Goal: Task Accomplishment & Management: Use online tool/utility

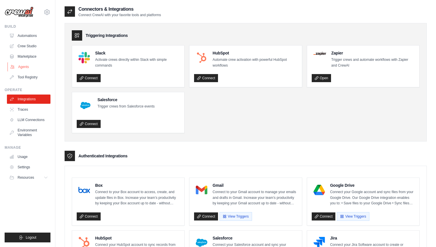
click at [22, 67] on link "Agents" at bounding box center [29, 66] width 44 height 9
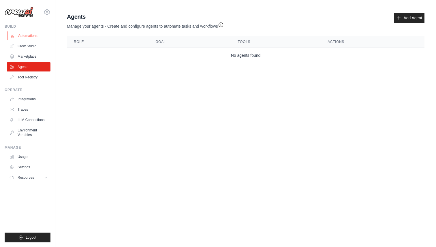
click at [29, 35] on link "Automations" at bounding box center [29, 35] width 44 height 9
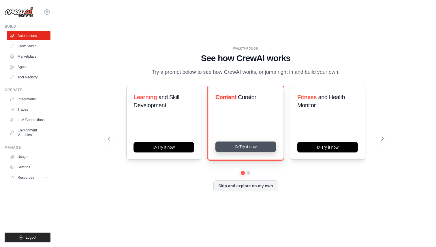
click at [243, 146] on button "Try it now" at bounding box center [245, 147] width 61 height 10
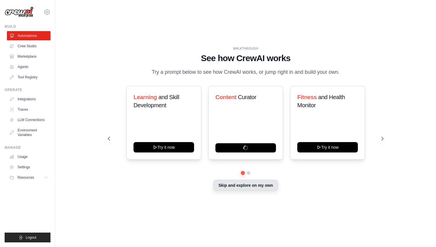
click at [238, 186] on button "Skip and explore on my own" at bounding box center [245, 185] width 64 height 11
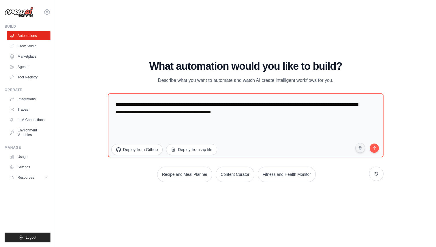
click at [150, 179] on div "Recipe and Meal Planner Content Curator Fitness and Health Monitor" at bounding box center [246, 175] width 276 height 16
click at [27, 44] on link "Crew Studio" at bounding box center [29, 46] width 44 height 9
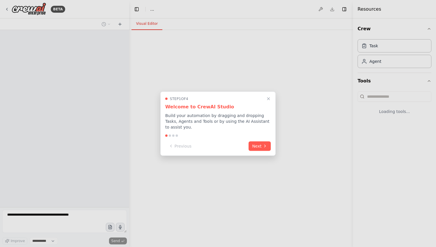
select select "****"
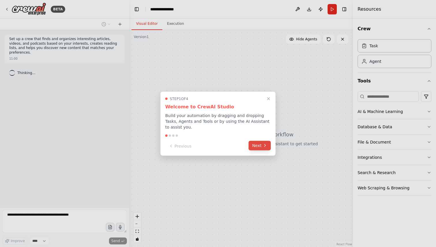
click at [257, 145] on button "Next" at bounding box center [260, 146] width 22 height 10
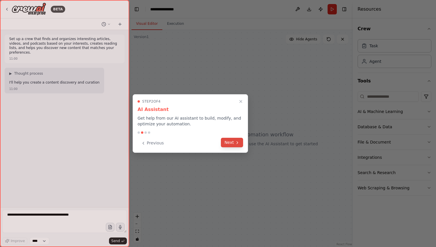
click at [234, 143] on button "Next" at bounding box center [232, 143] width 22 height 10
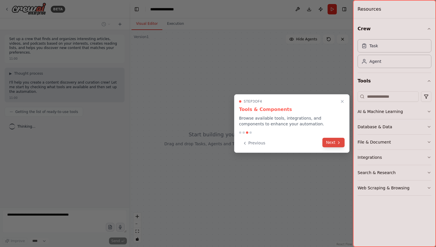
click at [335, 144] on button "Next" at bounding box center [333, 143] width 22 height 10
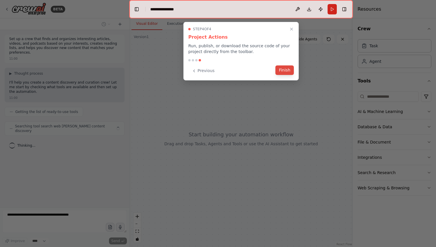
click at [287, 68] on button "Finish" at bounding box center [284, 70] width 18 height 10
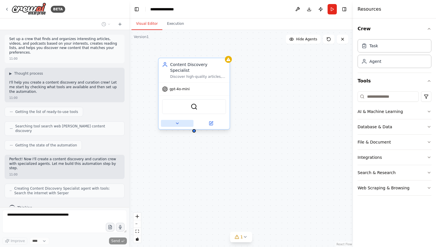
click at [178, 121] on icon at bounding box center [177, 123] width 5 height 5
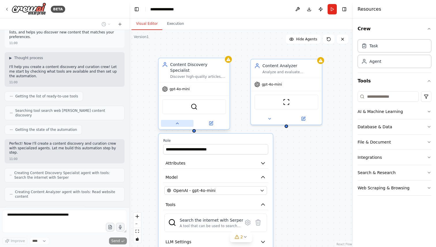
scroll to position [30, 0]
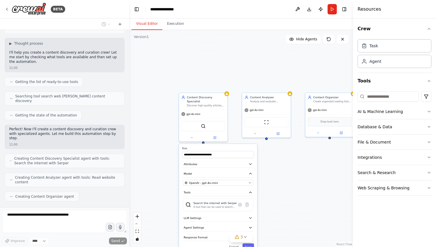
click at [292, 156] on div "**********" at bounding box center [241, 138] width 224 height 217
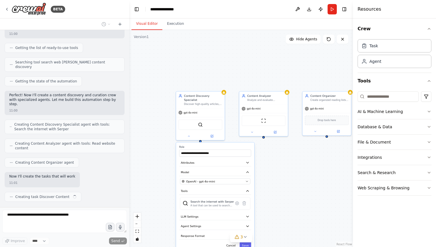
scroll to position [69, 0]
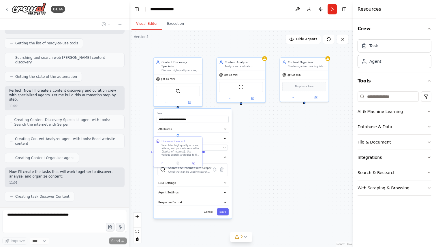
drag, startPoint x: 268, startPoint y: 149, endPoint x: 242, endPoint y: 114, distance: 44.0
click at [243, 114] on div ".deletable-edge-delete-btn { width: 20px; height: 20px; border: 0px solid #ffff…" at bounding box center [241, 138] width 224 height 217
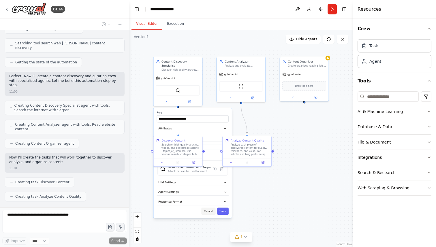
scroll to position [97, 0]
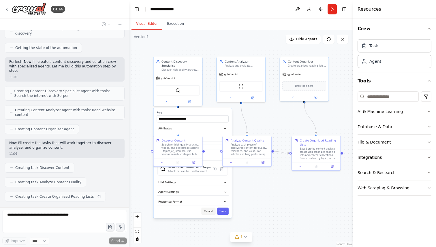
click at [209, 208] on button "Cancel" at bounding box center [208, 211] width 14 height 7
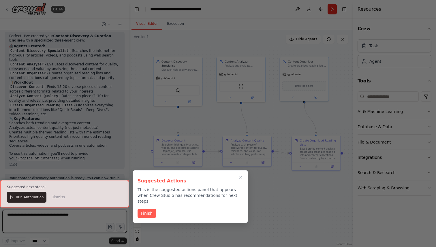
scroll to position [325, 0]
click at [240, 179] on icon "Close walkthrough" at bounding box center [240, 177] width 5 height 5
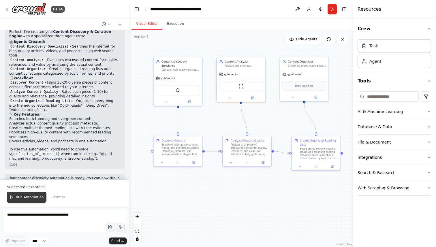
click at [33, 199] on span "Run Automation" at bounding box center [30, 197] width 28 height 5
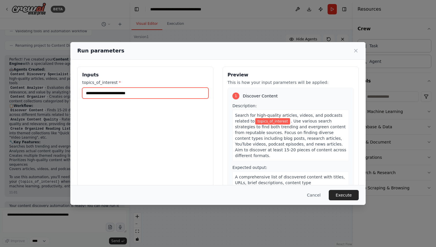
click at [107, 91] on input "topics_of_interest *" at bounding box center [145, 93] width 126 height 11
type input "*"
click at [115, 95] on input "**********" at bounding box center [145, 93] width 126 height 11
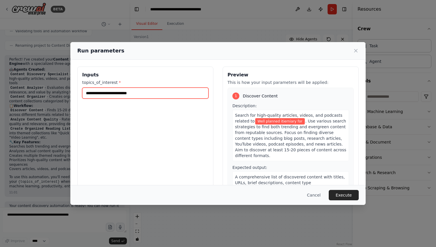
click at [119, 92] on input "**********" at bounding box center [145, 93] width 126 height 11
paste input "text"
click at [148, 93] on input "**********" at bounding box center [145, 93] width 126 height 11
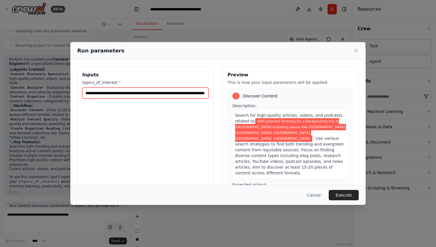
scroll to position [0, 104]
click at [127, 93] on input "**********" at bounding box center [145, 93] width 126 height 11
type input "**********"
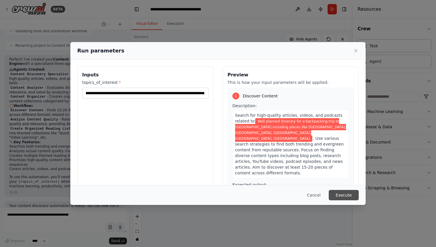
click at [340, 195] on button "Execute" at bounding box center [344, 195] width 30 height 10
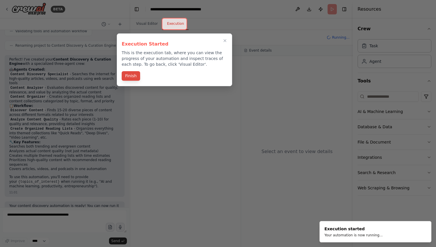
click at [134, 78] on button "Finish" at bounding box center [131, 76] width 18 height 10
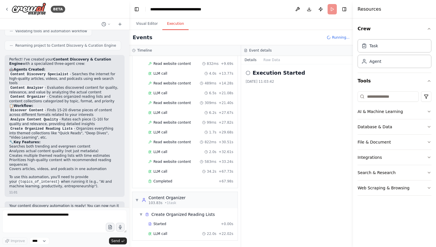
scroll to position [325, 0]
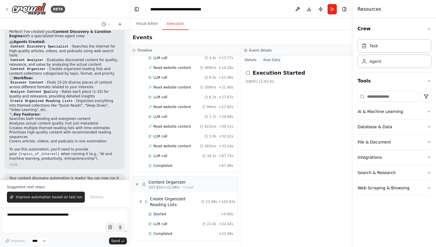
click at [269, 57] on button "Raw Data" at bounding box center [272, 60] width 24 height 8
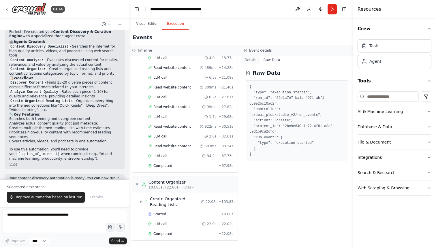
click at [253, 60] on button "Details" at bounding box center [250, 60] width 19 height 8
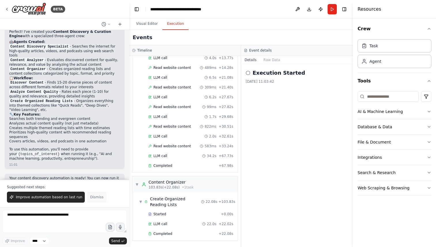
click at [90, 198] on span "Dismiss" at bounding box center [96, 197] width 13 height 5
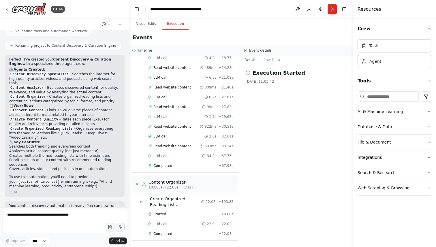
click at [60, 204] on p "Your content discovery automation is ready! You can now run it to start finding…" at bounding box center [64, 211] width 111 height 14
click at [104, 204] on p "Your content discovery automation is ready! You can now run it to start finding…" at bounding box center [64, 211] width 111 height 14
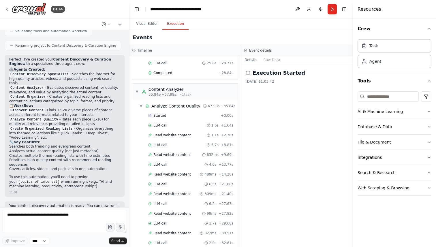
scroll to position [0, 0]
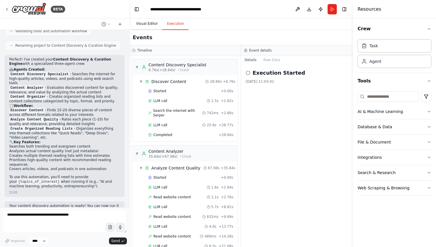
click at [146, 25] on button "Visual Editor" at bounding box center [147, 24] width 31 height 12
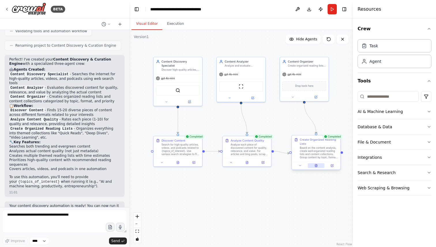
click at [317, 167] on icon at bounding box center [316, 165] width 2 height 3
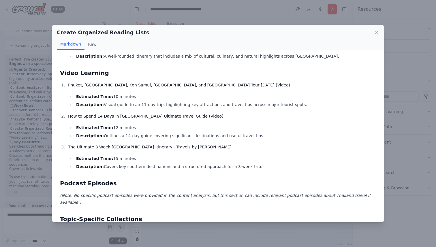
scroll to position [242, 0]
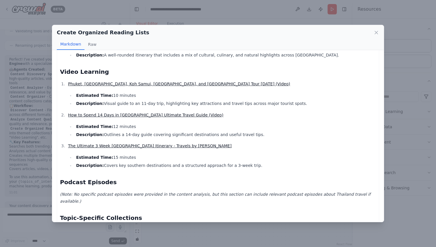
click at [101, 82] on link "Phuket, Krabi, Koh Samui, Pattaya, and Bangkok Tour In 11 Days (Video)" at bounding box center [179, 84] width 222 height 5
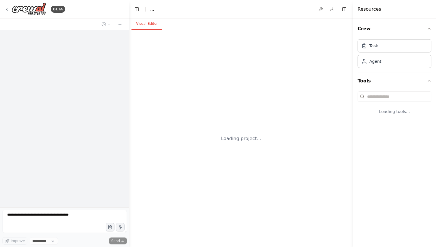
select select "****"
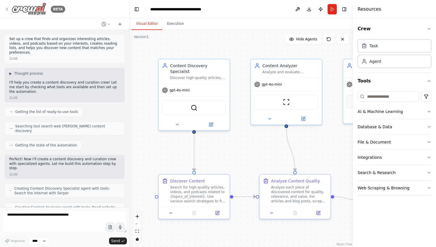
click at [8, 11] on icon at bounding box center [7, 9] width 5 height 5
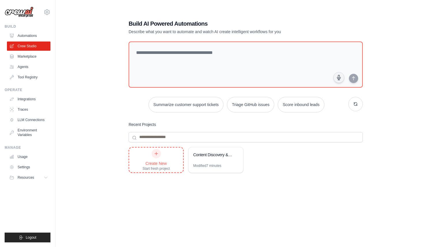
click at [156, 156] on div at bounding box center [156, 153] width 9 height 9
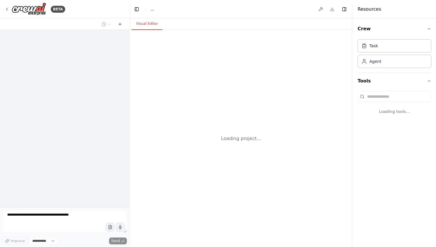
select select "****"
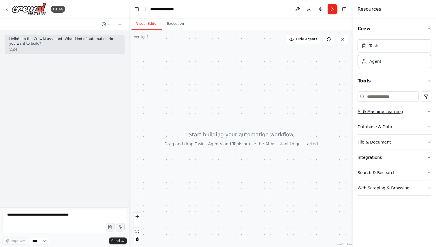
click at [420, 112] on button "AI & Machine Learning" at bounding box center [395, 111] width 74 height 15
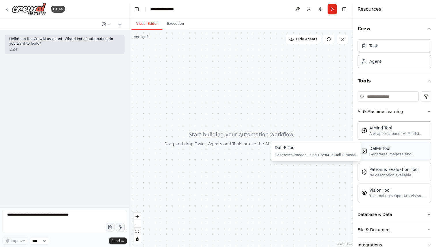
click at [386, 152] on div "Generates images using OpenAI's Dall-E model." at bounding box center [399, 154] width 58 height 5
click at [380, 46] on div "Task" at bounding box center [395, 45] width 74 height 13
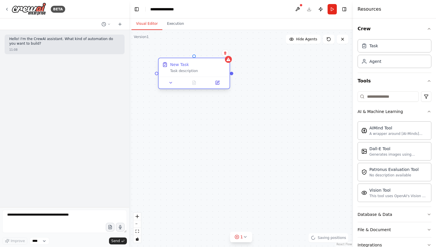
drag, startPoint x: 298, startPoint y: 105, endPoint x: 190, endPoint y: 71, distance: 113.9
click at [190, 71] on div "Task description" at bounding box center [198, 71] width 56 height 5
click at [172, 82] on icon at bounding box center [170, 82] width 5 height 5
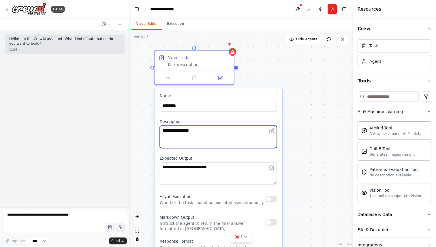
click at [197, 134] on textarea "**********" at bounding box center [218, 137] width 117 height 22
type textarea "**********"
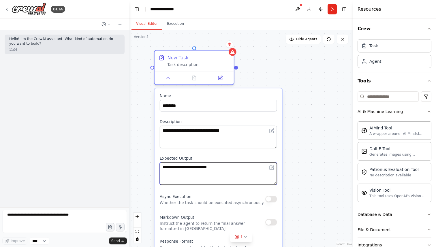
click at [204, 170] on textarea "**********" at bounding box center [218, 173] width 117 height 22
click at [210, 168] on textarea at bounding box center [218, 173] width 117 height 22
type textarea "**********"
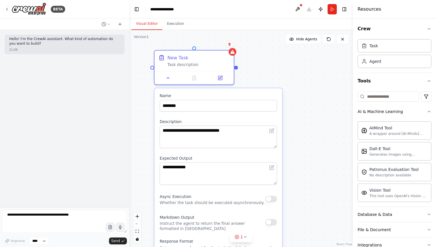
click at [247, 194] on div "Async Execution Whether the task should be executed asynchronously." at bounding box center [212, 199] width 105 height 13
click at [290, 181] on div "**********" at bounding box center [241, 138] width 224 height 217
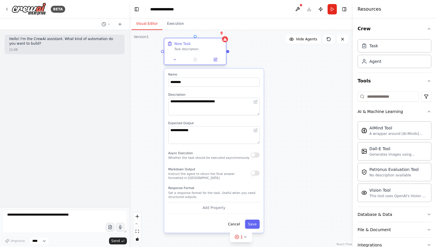
drag, startPoint x: 211, startPoint y: 91, endPoint x: 192, endPoint y: 52, distance: 43.1
click at [192, 52] on div "New Task Task description" at bounding box center [195, 46] width 62 height 16
click at [218, 206] on button "Add Property" at bounding box center [213, 208] width 91 height 12
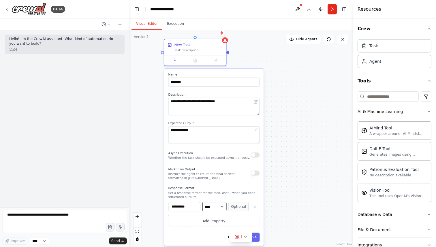
click at [218, 206] on select "**** ******* ******* **** ******" at bounding box center [214, 206] width 24 height 9
select select "******"
click at [202, 202] on select "**** ******* ******* **** ******" at bounding box center [214, 206] width 24 height 9
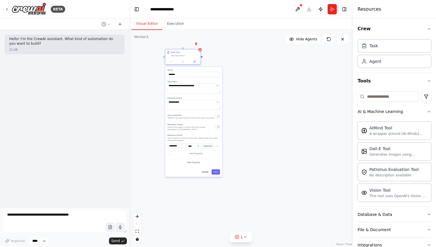
drag, startPoint x: 211, startPoint y: 115, endPoint x: 182, endPoint y: 52, distance: 68.5
click at [182, 52] on div "New Task Task description" at bounding box center [185, 54] width 28 height 6
click at [215, 172] on button "Save" at bounding box center [216, 171] width 8 height 5
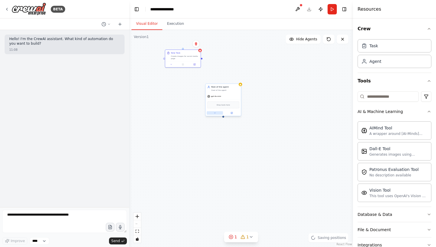
click at [215, 113] on icon at bounding box center [214, 113] width 1 height 1
click at [243, 148] on button "OpenAI - gpt-4o-mini" at bounding box center [234, 147] width 51 height 4
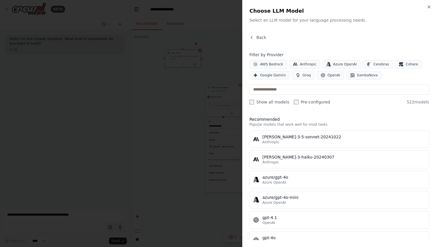
click at [198, 104] on div at bounding box center [218, 123] width 436 height 247
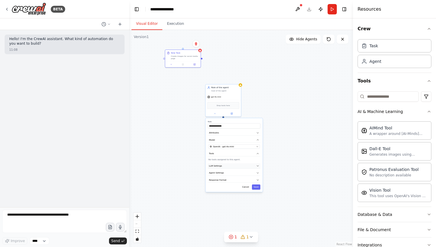
click at [233, 165] on button "LLM Settings" at bounding box center [234, 165] width 52 height 5
click at [232, 193] on button "Agent Settings" at bounding box center [234, 192] width 52 height 5
click at [238, 168] on button "LLM Settings" at bounding box center [234, 165] width 52 height 5
click at [232, 176] on div "**********" at bounding box center [234, 195] width 57 height 155
click at [228, 175] on button "Agent Settings" at bounding box center [234, 172] width 52 height 5
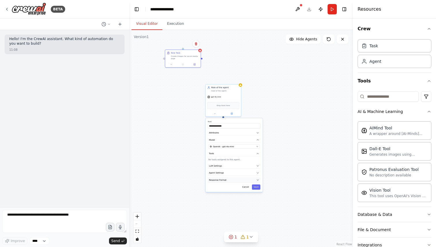
click at [226, 182] on button "Response Format" at bounding box center [234, 179] width 52 height 5
click at [228, 197] on button "Add Property" at bounding box center [234, 195] width 51 height 7
click at [236, 195] on select "**** ******* ******* **** ******" at bounding box center [234, 194] width 14 height 5
select select "******"
click at [227, 192] on select "**** ******* ******* **** ******" at bounding box center [234, 194] width 14 height 5
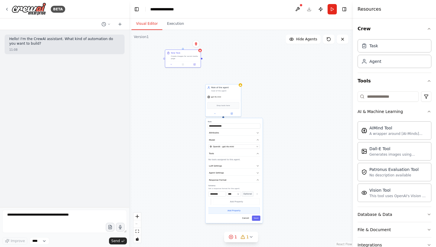
click at [239, 212] on button "Add Property" at bounding box center [234, 210] width 51 height 7
click at [257, 211] on icon "button" at bounding box center [257, 210] width 2 height 2
click at [215, 114] on icon at bounding box center [215, 113] width 2 height 2
drag, startPoint x: 223, startPoint y: 117, endPoint x: 222, endPoint y: 140, distance: 23.1
click at [222, 140] on div "New Task Create images for social media page Role of the agent Goal of the agen…" at bounding box center [241, 138] width 224 height 217
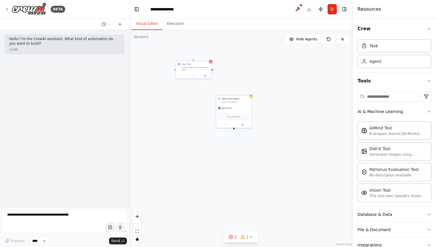
drag, startPoint x: 202, startPoint y: 60, endPoint x: 195, endPoint y: 65, distance: 8.5
click at [195, 65] on div "New Task Create images for social media page Role of the agent Goal of the agen…" at bounding box center [241, 138] width 224 height 217
drag, startPoint x: 195, startPoint y: 63, endPoint x: 217, endPoint y: 91, distance: 35.7
click at [217, 124] on div "New Task Create images for social media page Role of the agent Goal of the agen…" at bounding box center [240, 178] width 112 height 109
click at [217, 91] on div "Role of the agent" at bounding box center [219, 92] width 28 height 3
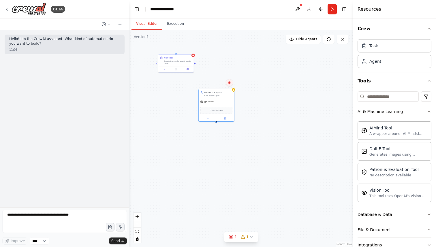
click at [230, 84] on icon at bounding box center [229, 82] width 2 height 3
click at [218, 85] on button "Confirm" at bounding box center [213, 82] width 20 height 7
click at [187, 59] on div "New Task Create images for social media page" at bounding box center [178, 60] width 28 height 8
click at [190, 48] on icon at bounding box center [188, 48] width 3 height 3
click at [174, 50] on button "Confirm" at bounding box center [172, 48] width 20 height 7
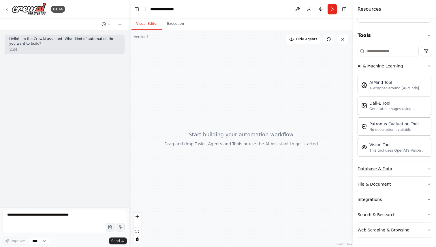
click at [400, 167] on button "Database & Data" at bounding box center [395, 169] width 74 height 15
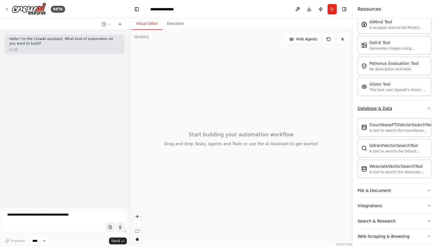
scroll to position [112, 0]
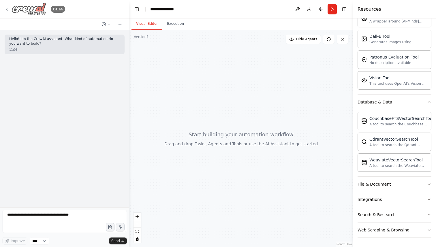
click at [10, 8] on div "BETA" at bounding box center [35, 9] width 61 height 13
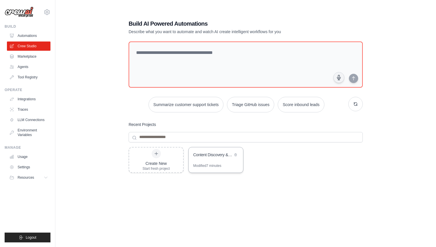
click at [214, 162] on div "Content Discovery & Curation Engine" at bounding box center [216, 155] width 55 height 16
click at [156, 159] on div "Create New Start fresh project" at bounding box center [155, 160] width 27 height 22
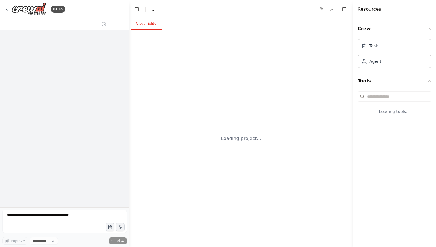
select select "****"
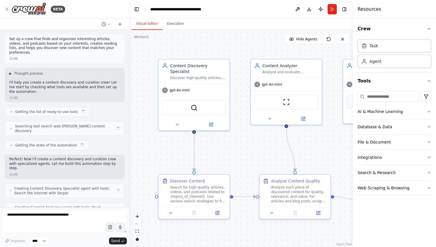
scroll to position [297, 0]
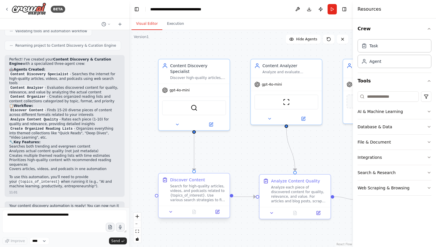
click at [198, 195] on div "Search for high-quality articles, videos, and podcasts related to {topics_of_in…" at bounding box center [198, 193] width 56 height 18
drag, startPoint x: 280, startPoint y: 187, endPoint x: 274, endPoint y: 185, distance: 5.8
click at [274, 185] on div "Analyze each piece of discovered content for quality, relevance, and value. For…" at bounding box center [296, 193] width 56 height 18
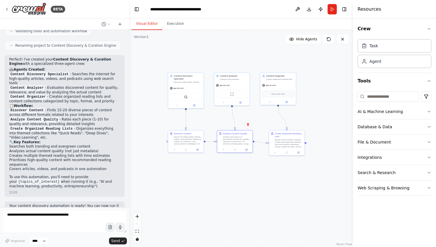
drag, startPoint x: 306, startPoint y: 153, endPoint x: 261, endPoint y: 114, distance: 59.7
click at [261, 114] on div ".deletable-edge-delete-btn { width: 20px; height: 20px; border: 0px solid #ffff…" at bounding box center [241, 138] width 224 height 217
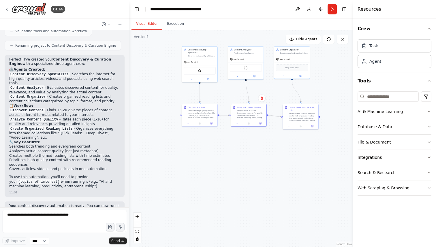
drag, startPoint x: 261, startPoint y: 114, endPoint x: 278, endPoint y: 93, distance: 27.3
click at [278, 93] on div ".deletable-edge-delete-btn { width: 20px; height: 20px; border: 0px solid #ffff…" at bounding box center [241, 138] width 224 height 217
click at [427, 81] on icon "button" at bounding box center [429, 81] width 5 height 5
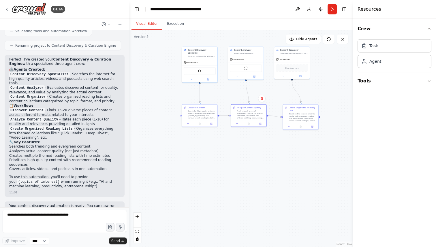
click at [427, 81] on icon "button" at bounding box center [429, 81] width 5 height 5
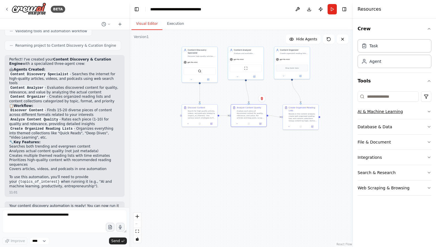
click at [386, 110] on div "AI & Machine Learning" at bounding box center [380, 112] width 45 height 6
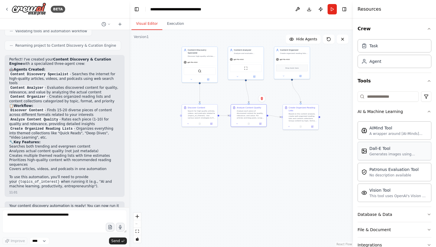
click at [379, 148] on div "Dall-E Tool" at bounding box center [399, 149] width 58 height 6
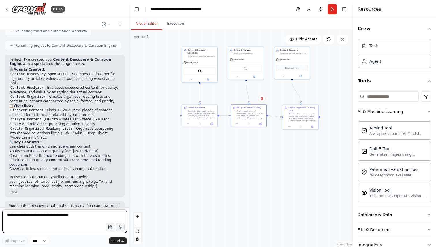
click at [51, 214] on textarea at bounding box center [64, 221] width 125 height 23
type textarea "**********"
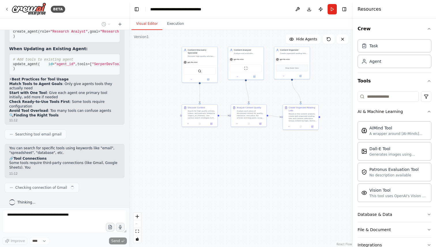
scroll to position [672, 0]
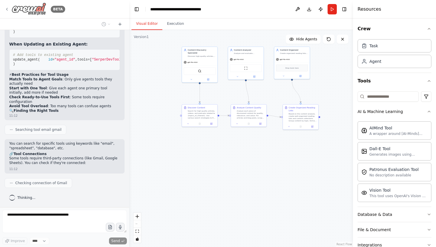
click at [7, 7] on icon at bounding box center [7, 9] width 5 height 5
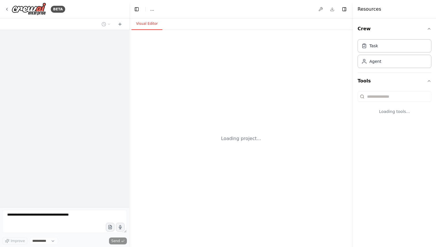
select select "****"
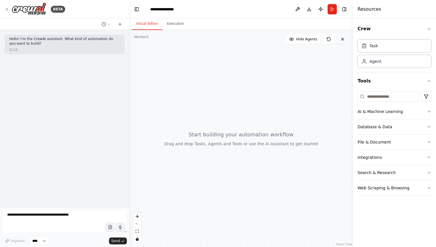
click at [340, 39] on icon at bounding box center [342, 39] width 5 height 5
click at [333, 40] on button at bounding box center [329, 39] width 12 height 9
click at [174, 26] on button "Execution" at bounding box center [175, 24] width 26 height 12
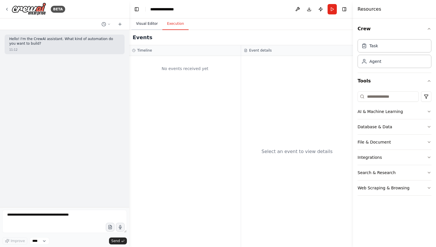
click at [145, 26] on button "Visual Editor" at bounding box center [147, 24] width 31 height 12
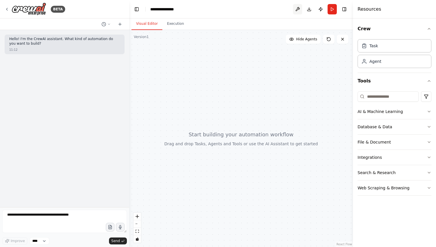
click at [300, 10] on button at bounding box center [297, 9] width 9 height 10
click at [297, 9] on div at bounding box center [297, 9] width 9 height 10
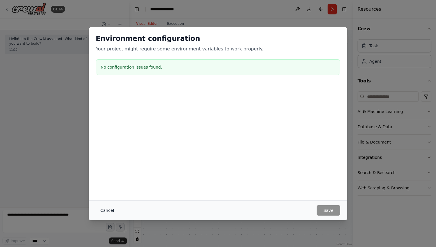
click at [111, 211] on button "Cancel" at bounding box center [107, 210] width 23 height 10
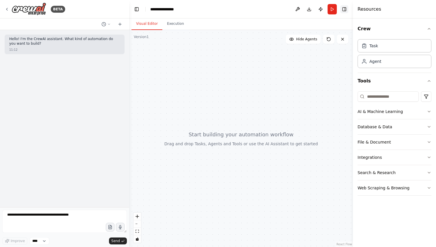
click at [345, 9] on button "Toggle Right Sidebar" at bounding box center [344, 9] width 8 height 8
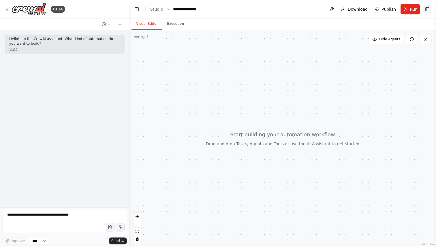
click at [427, 10] on button "Toggle Right Sidebar" at bounding box center [427, 9] width 8 height 8
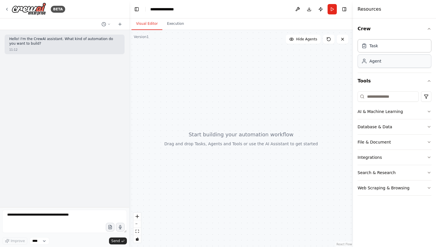
click at [376, 65] on div "Agent" at bounding box center [395, 61] width 74 height 13
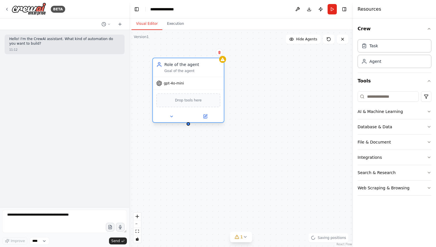
drag, startPoint x: 251, startPoint y: 100, endPoint x: 178, endPoint y: 72, distance: 78.7
click at [178, 72] on div "Goal of the agent" at bounding box center [192, 71] width 56 height 5
click at [188, 69] on div "Goal of the agent" at bounding box center [192, 71] width 56 height 5
click at [179, 103] on span "Drop tools here" at bounding box center [188, 100] width 27 height 6
click at [377, 113] on div "AI & Machine Learning" at bounding box center [380, 112] width 45 height 6
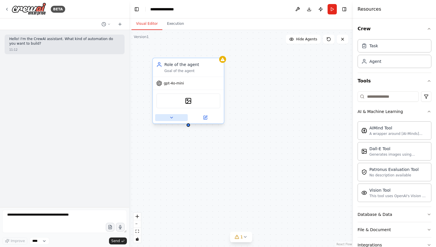
click at [172, 117] on icon at bounding box center [171, 117] width 5 height 5
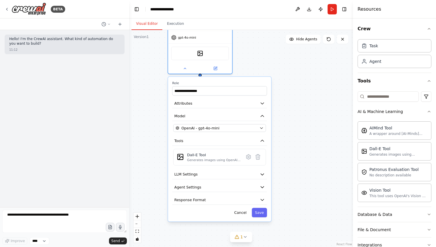
drag, startPoint x: 199, startPoint y: 83, endPoint x: 208, endPoint y: 27, distance: 57.5
click at [208, 27] on div "**********" at bounding box center [241, 132] width 224 height 229
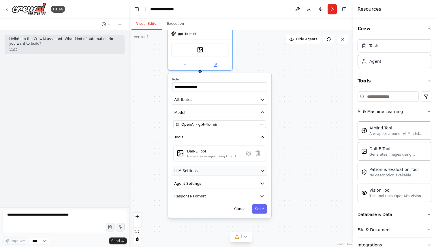
click at [204, 168] on button "LLM Settings" at bounding box center [219, 171] width 95 height 10
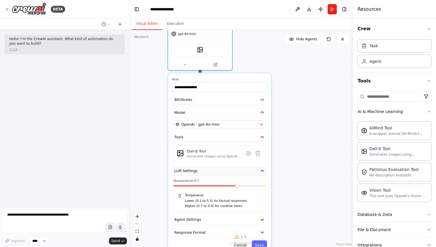
click at [204, 168] on button "LLM Settings" at bounding box center [219, 171] width 95 height 10
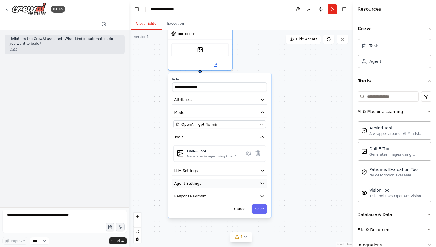
click at [205, 181] on button "Agent Settings" at bounding box center [219, 184] width 95 height 10
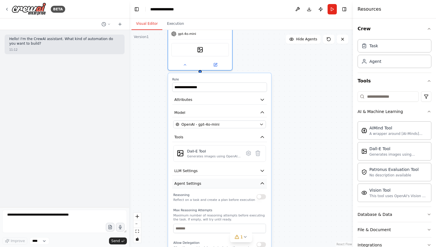
click at [205, 181] on button "Agent Settings" at bounding box center [219, 184] width 95 height 10
click at [204, 194] on span "Response Format" at bounding box center [190, 196] width 31 height 5
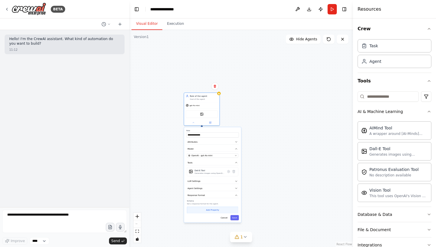
click at [211, 211] on button "Add Property" at bounding box center [212, 210] width 51 height 7
click at [218, 210] on select "**** ******* ******* **** ******" at bounding box center [212, 209] width 14 height 5
select select "******"
click at [205, 207] on select "**** ******* ******* **** ******" at bounding box center [212, 209] width 14 height 5
click at [217, 217] on button "Add Property" at bounding box center [215, 217] width 46 height 7
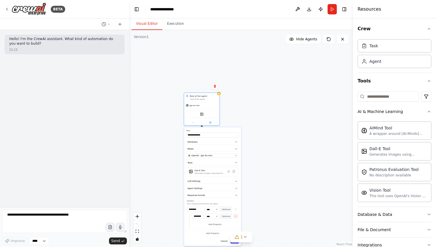
click at [235, 215] on icon "button" at bounding box center [236, 216] width 2 height 2
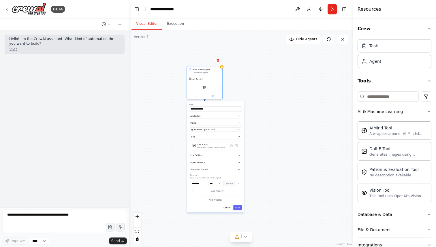
drag, startPoint x: 205, startPoint y: 107, endPoint x: 208, endPoint y: 90, distance: 17.1
click at [207, 82] on div "gpt-4o-mini" at bounding box center [204, 79] width 35 height 6
click at [239, 212] on button "Save" at bounding box center [237, 210] width 8 height 5
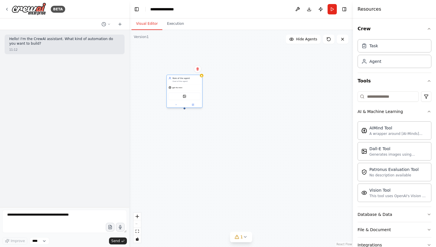
drag, startPoint x: 213, startPoint y: 77, endPoint x: 192, endPoint y: 82, distance: 21.1
click at [192, 82] on div "Role of the agent Goal of the agent" at bounding box center [184, 79] width 35 height 9
click at [424, 110] on button "AI & Machine Learning" at bounding box center [395, 111] width 74 height 15
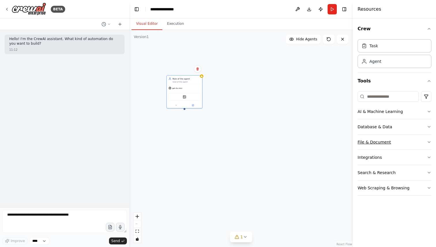
click at [413, 142] on button "File & Document" at bounding box center [395, 142] width 74 height 15
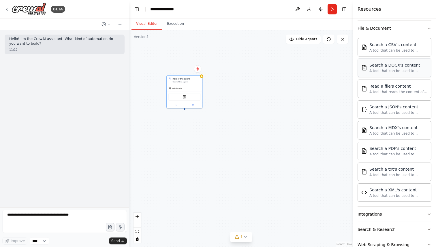
scroll to position [129, 0]
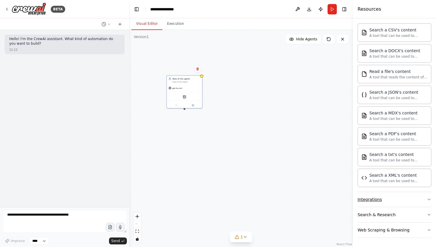
click at [415, 201] on button "Integrations" at bounding box center [395, 199] width 74 height 15
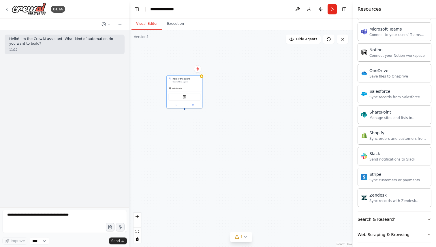
scroll to position [590, 0]
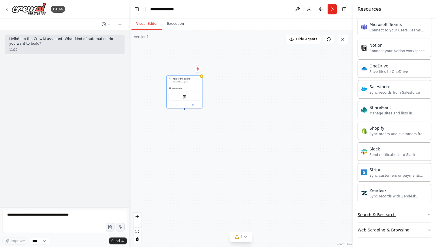
click at [409, 215] on button "Search & Research" at bounding box center [395, 214] width 74 height 15
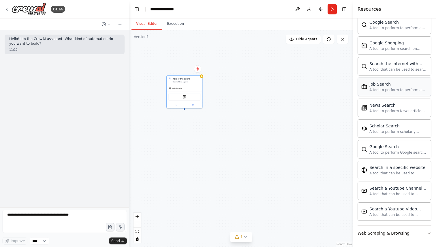
scroll to position [886, 0]
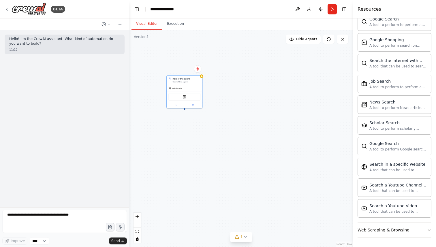
click at [414, 230] on button "Web Scraping & Browsing" at bounding box center [395, 230] width 74 height 15
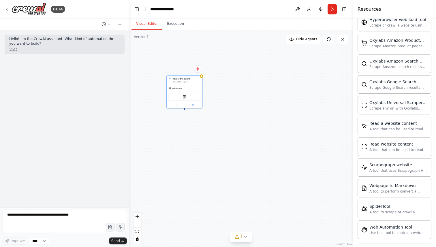
scroll to position [1202, 0]
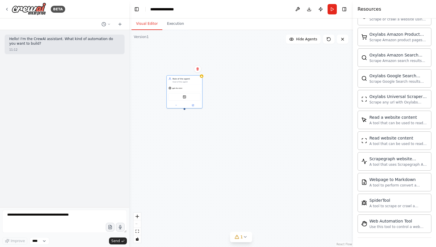
click at [317, 175] on div "Role of the agent Goal of the agent gpt-4o-mini DallETool" at bounding box center [241, 138] width 224 height 217
